Goal: Submit feedback/report problem

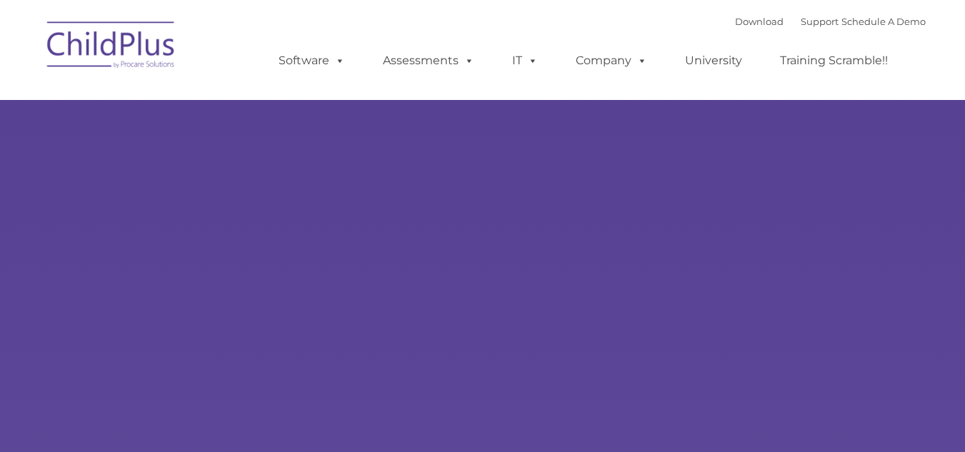
select select "MEDIUM"
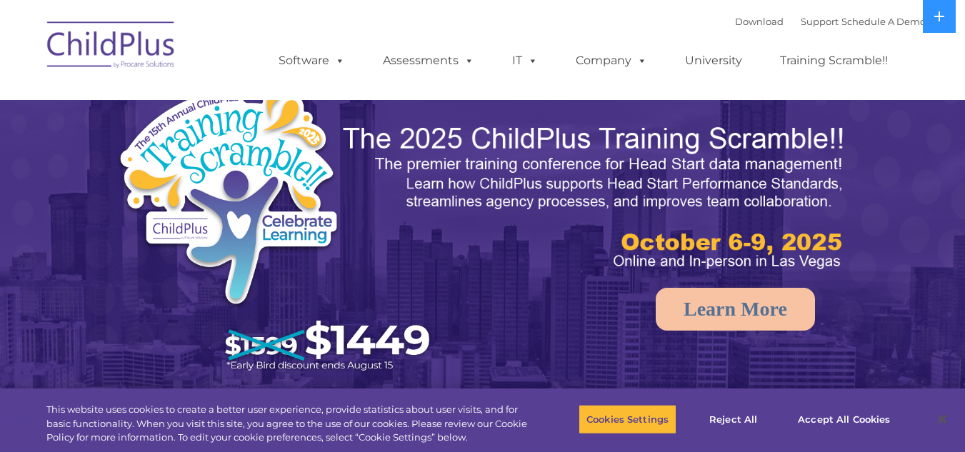
select select "MEDIUM"
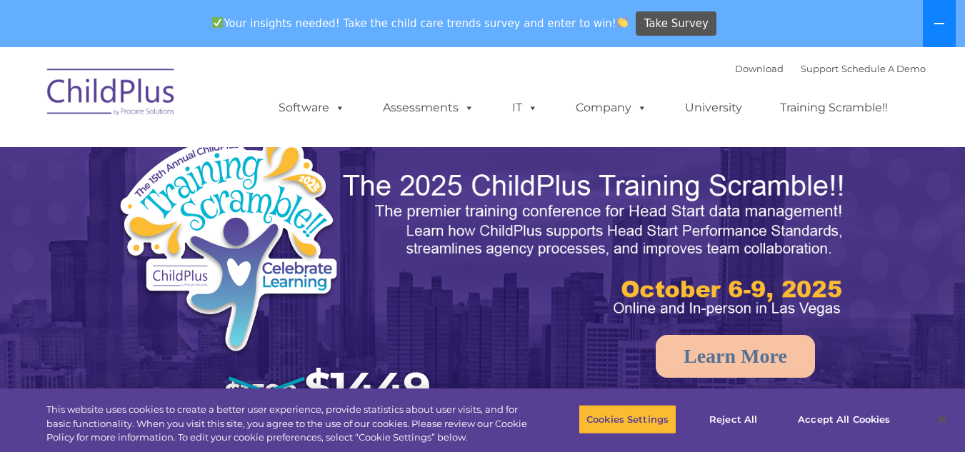
click at [939, 21] on icon at bounding box center [939, 23] width 11 height 11
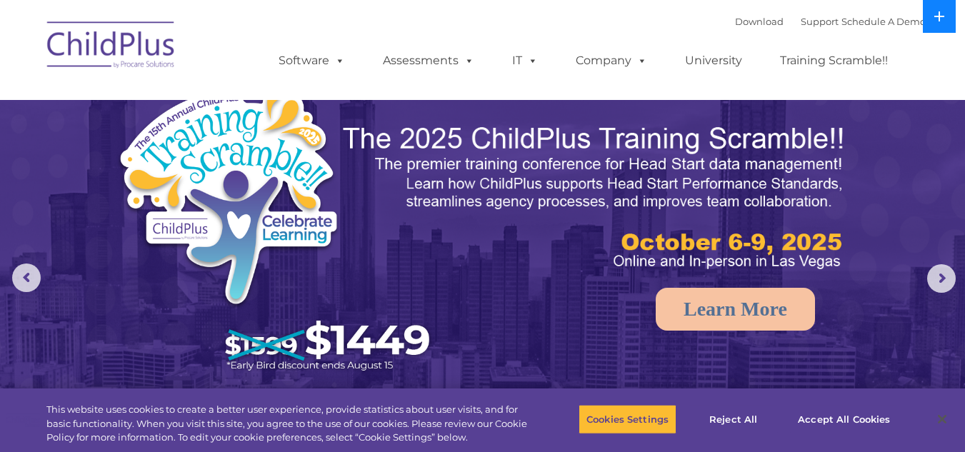
click at [938, 21] on icon at bounding box center [939, 16] width 11 height 11
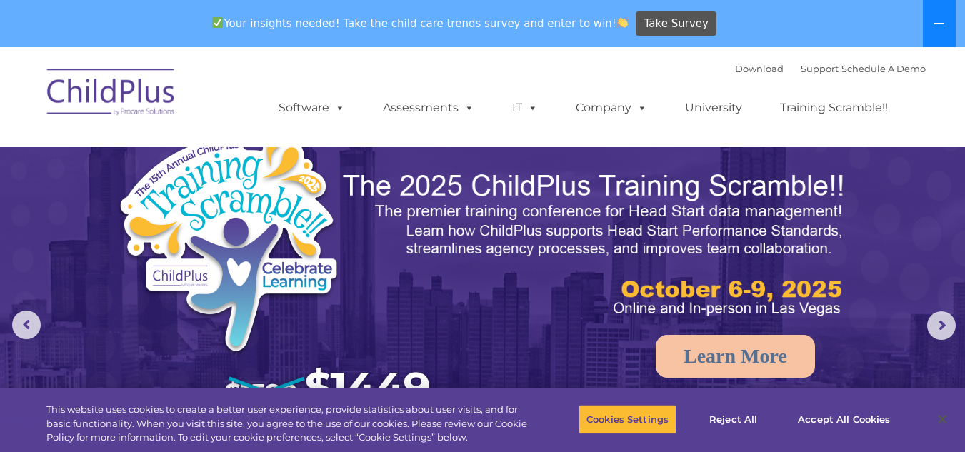
click at [938, 21] on icon at bounding box center [939, 23] width 11 height 11
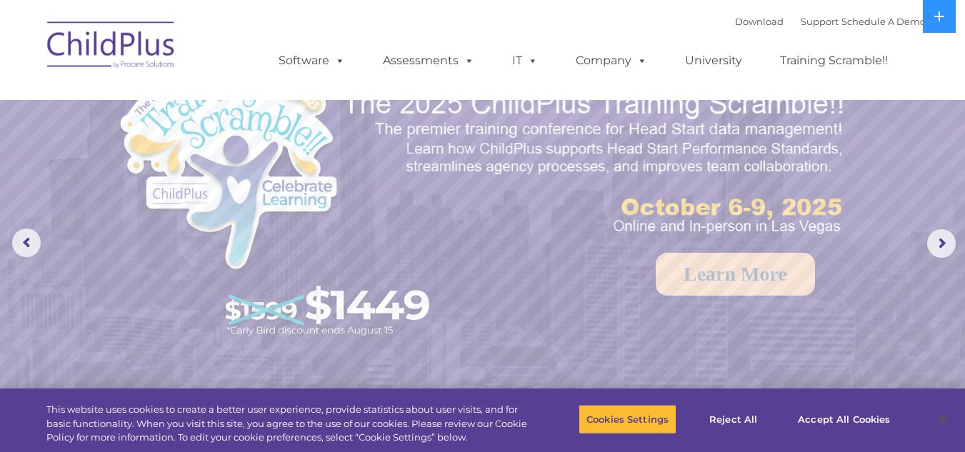
scroll to position [21, 0]
